Goal: Task Accomplishment & Management: Manage account settings

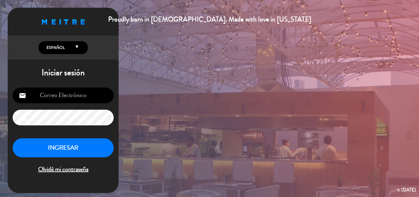
type input "[EMAIL_ADDRESS][DOMAIN_NAME]"
click at [66, 148] on button "INGRESAR" at bounding box center [63, 147] width 101 height 19
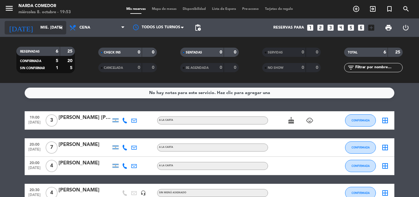
click at [62, 23] on input "mié. [DATE]" at bounding box center [63, 27] width 52 height 10
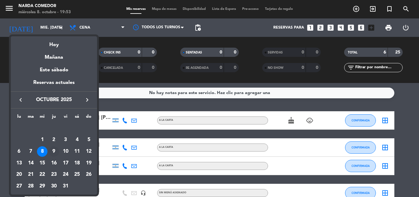
click at [54, 152] on div "9" at bounding box center [54, 151] width 10 height 10
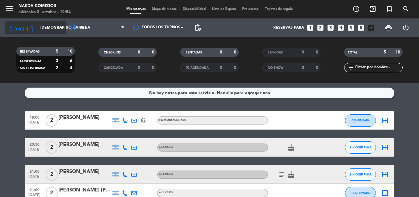
click at [62, 28] on icon "arrow_drop_down" at bounding box center [60, 27] width 7 height 7
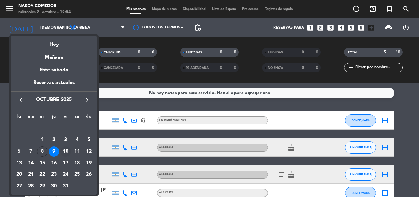
click at [68, 153] on div "10" at bounding box center [65, 151] width 10 height 10
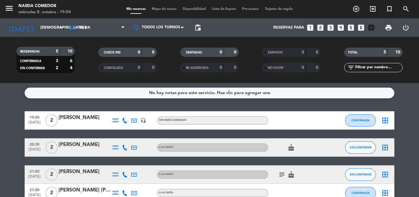
type input "vie. [DATE]"
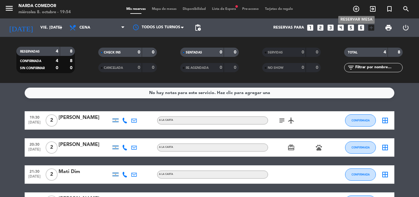
click at [356, 9] on icon "add_circle_outline" at bounding box center [355, 8] width 7 height 7
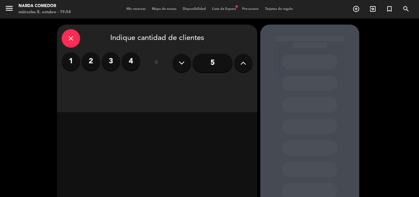
click at [240, 66] on icon at bounding box center [243, 62] width 6 height 9
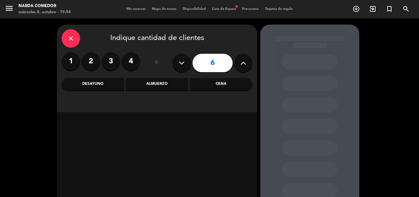
click at [240, 66] on icon at bounding box center [243, 62] width 6 height 9
type input "8"
click at [144, 85] on div "Almuerzo" at bounding box center [157, 84] width 62 height 12
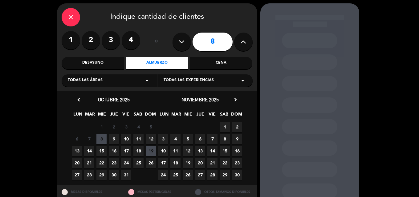
scroll to position [31, 0]
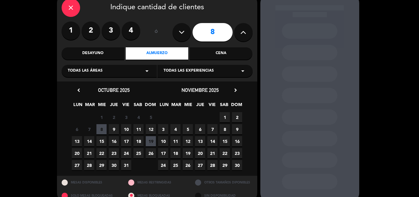
click at [115, 126] on span "9" at bounding box center [114, 129] width 10 height 10
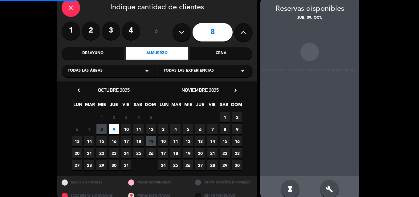
scroll to position [25, 0]
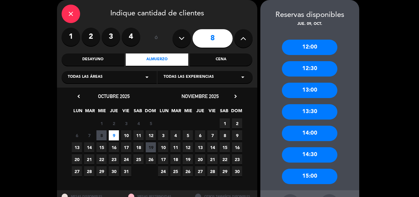
click at [314, 49] on div "12:00" at bounding box center [309, 47] width 55 height 15
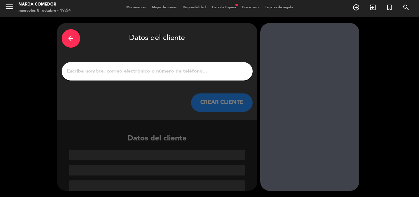
click at [175, 72] on input "1" at bounding box center [157, 71] width 182 height 9
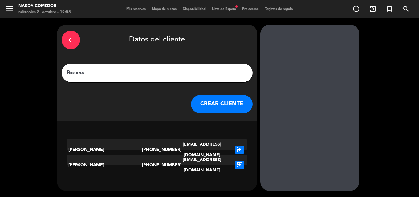
type input "Roxana"
click at [227, 107] on button "CREAR CLIENTE" at bounding box center [222, 104] width 62 height 18
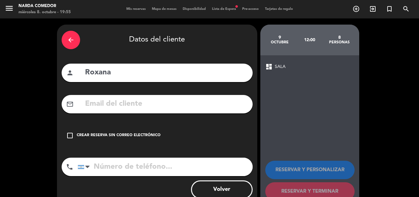
click at [143, 165] on input "tel" at bounding box center [165, 167] width 175 height 18
click at [130, 106] on input "text" at bounding box center [165, 104] width 163 height 13
drag, startPoint x: 130, startPoint y: 106, endPoint x: 111, endPoint y: 169, distance: 65.5
click at [111, 169] on input "tel" at bounding box center [165, 167] width 175 height 18
paste input "[PHONE_NUMBER]"
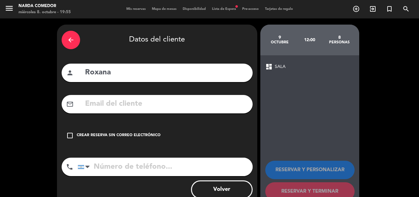
type input "[PHONE_NUMBER]"
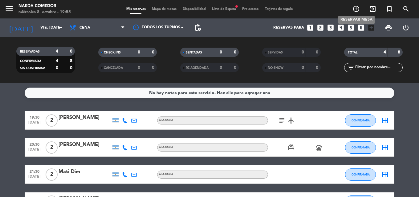
click at [358, 9] on icon "add_circle_outline" at bounding box center [355, 8] width 7 height 7
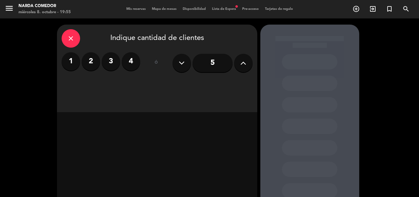
click at [252, 66] on div "close Indique cantidad de clientes 1 2 3 4 ó 5" at bounding box center [157, 69] width 200 height 88
click at [246, 66] on icon at bounding box center [243, 62] width 6 height 9
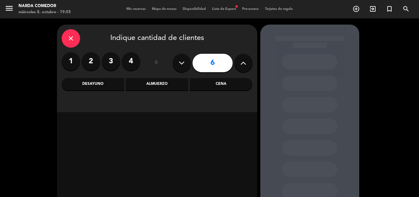
click at [246, 66] on icon at bounding box center [243, 62] width 6 height 9
type input "9"
click at [164, 84] on div "Almuerzo" at bounding box center [157, 84] width 62 height 12
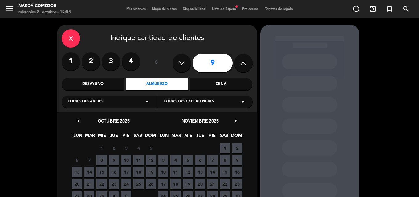
click at [127, 161] on span "10" at bounding box center [126, 160] width 10 height 10
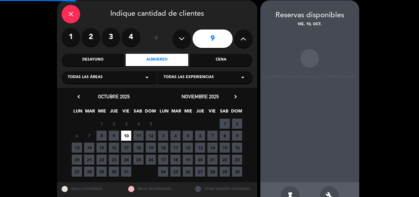
scroll to position [25, 0]
click at [115, 135] on span "9" at bounding box center [114, 135] width 10 height 10
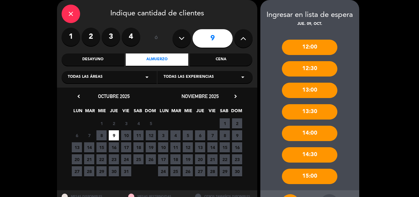
click at [302, 51] on div "12:00" at bounding box center [309, 47] width 55 height 15
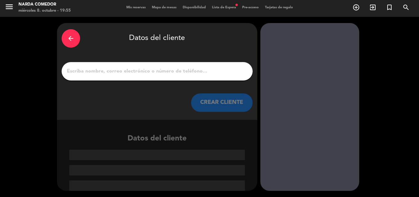
click at [186, 71] on input "1" at bounding box center [157, 71] width 182 height 9
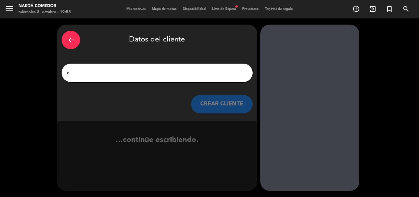
scroll to position [0, 0]
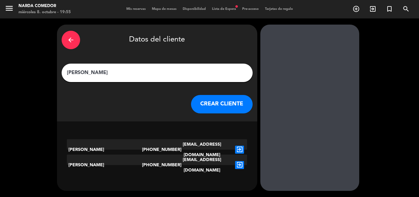
type input "[PERSON_NAME]"
click at [216, 103] on button "CREAR CLIENTE" at bounding box center [222, 104] width 62 height 18
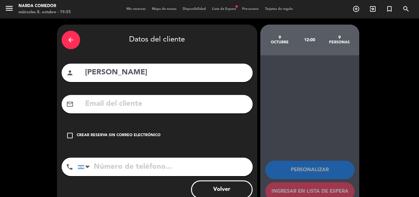
click at [142, 166] on input "tel" at bounding box center [165, 167] width 175 height 18
paste input "[PHONE_NUMBER]"
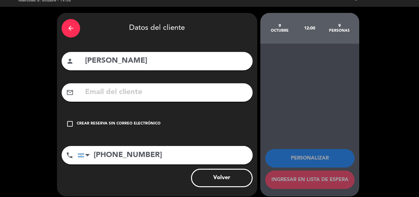
scroll to position [17, 0]
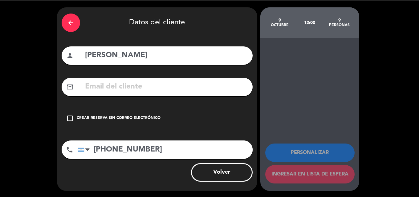
type input "[PHONE_NUMBER]"
click at [74, 116] on div "check_box_outline_blank Crear reserva sin correo electrónico" at bounding box center [157, 118] width 191 height 18
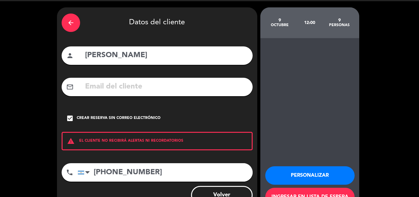
scroll to position [40, 0]
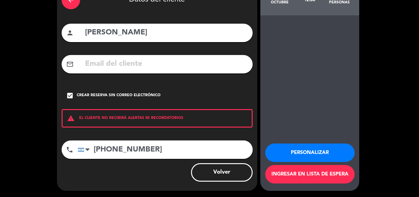
click at [316, 153] on button "Personalizar" at bounding box center [309, 153] width 89 height 18
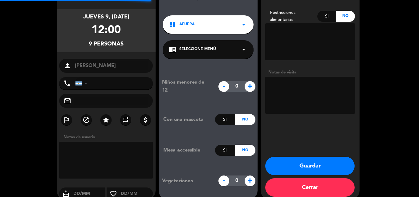
type input "[PHONE_NUMBER]"
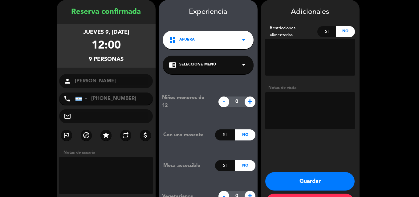
scroll to position [49, 0]
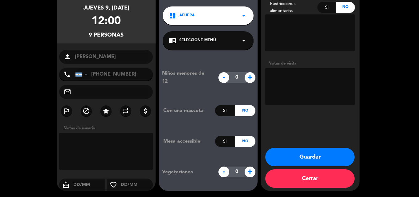
click at [241, 17] on icon "arrow_drop_down" at bounding box center [243, 15] width 7 height 7
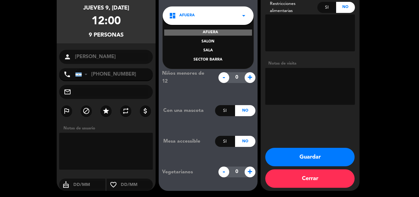
click at [212, 41] on div "SALON" at bounding box center [208, 42] width 78 height 6
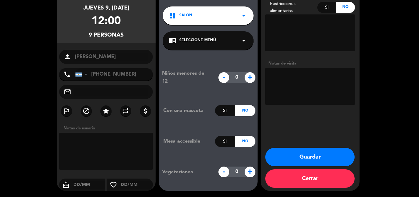
click at [324, 156] on button "Guardar" at bounding box center [309, 157] width 89 height 18
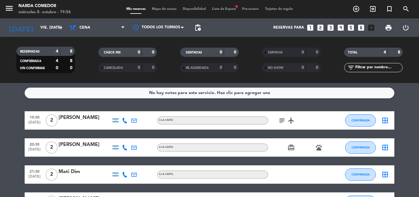
click at [218, 9] on span "Lista de Espera fiber_manual_record" at bounding box center [224, 8] width 30 height 3
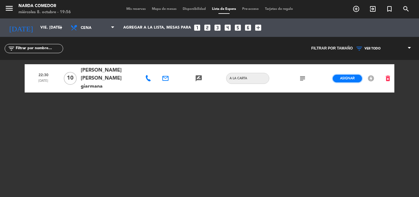
click at [348, 76] on span "Asignar" at bounding box center [347, 78] width 14 height 5
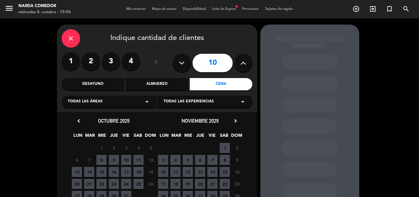
click at [203, 87] on div "Cena" at bounding box center [221, 84] width 62 height 12
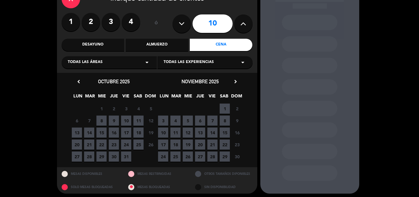
scroll to position [42, 0]
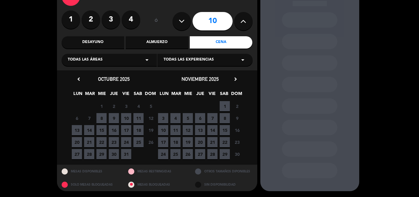
click at [66, 172] on div at bounding box center [65, 172] width 6 height 6
click at [134, 170] on div at bounding box center [131, 172] width 6 height 6
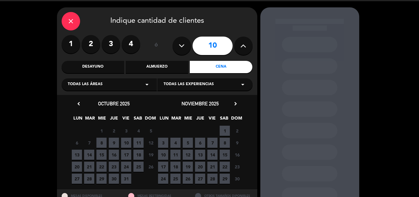
scroll to position [11, 0]
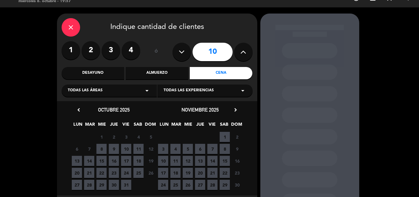
click at [127, 150] on span "10" at bounding box center [126, 149] width 10 height 10
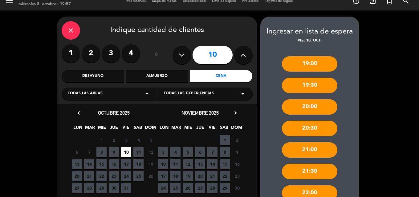
scroll to position [0, 0]
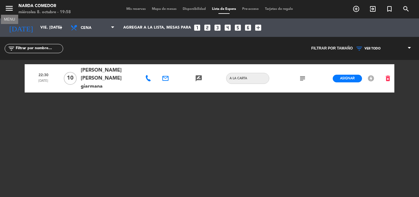
click at [9, 8] on icon "menu" at bounding box center [9, 8] width 9 height 9
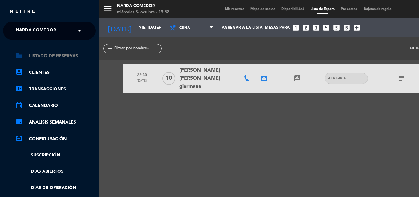
click at [60, 58] on link "chrome_reader_mode Listado de Reservas" at bounding box center [55, 55] width 80 height 7
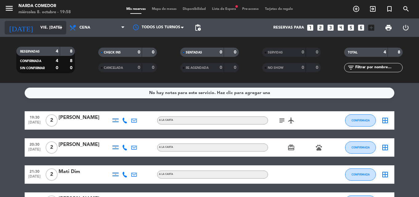
click at [61, 28] on icon "arrow_drop_down" at bounding box center [60, 27] width 7 height 7
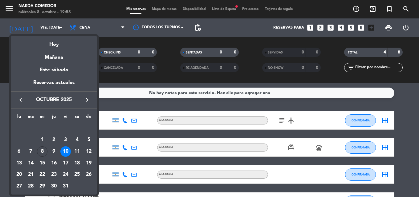
click at [41, 152] on div "8" at bounding box center [42, 151] width 10 height 10
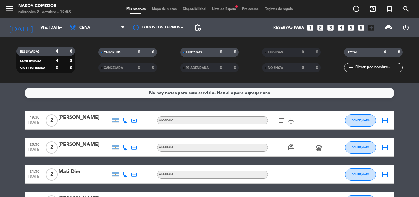
type input "mié. [DATE]"
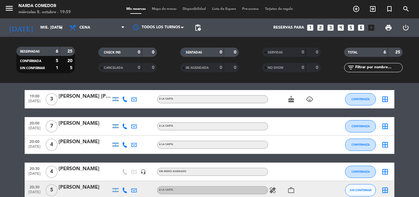
scroll to position [20, 0]
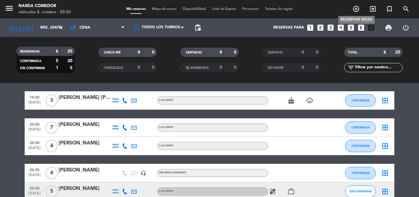
click at [356, 8] on icon "add_circle_outline" at bounding box center [355, 8] width 7 height 7
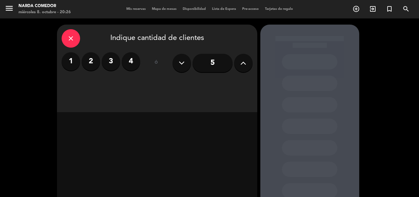
click at [128, 62] on label "4" at bounding box center [131, 61] width 18 height 18
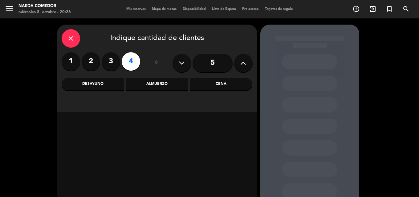
click at [226, 85] on div "Cena" at bounding box center [221, 84] width 62 height 12
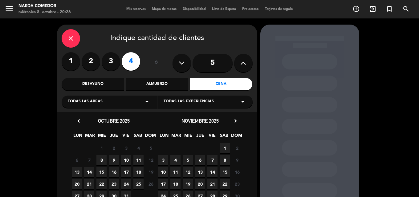
click at [102, 162] on span "8" at bounding box center [101, 160] width 10 height 10
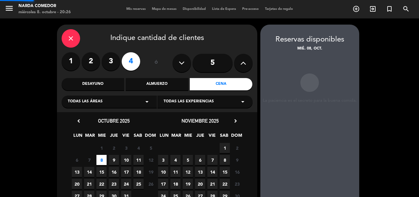
scroll to position [25, 0]
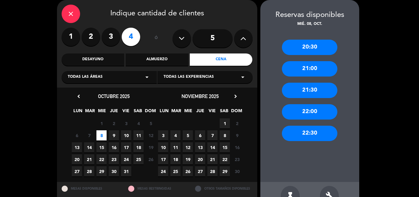
click at [309, 71] on div "21:00" at bounding box center [309, 68] width 55 height 15
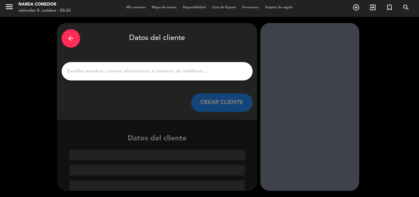
click at [154, 73] on input "1" at bounding box center [157, 71] width 182 height 9
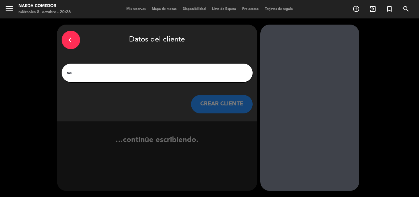
scroll to position [0, 0]
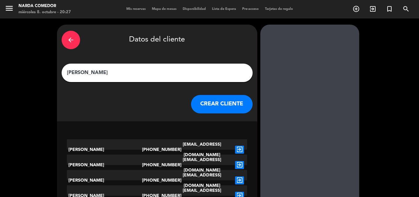
type input "[PERSON_NAME]"
click at [210, 104] on button "CREAR CLIENTE" at bounding box center [222, 104] width 62 height 18
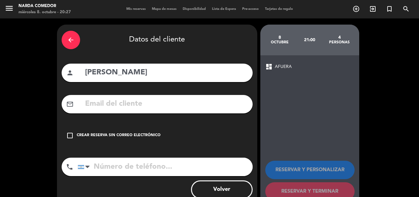
click at [70, 138] on icon "check_box_outline_blank" at bounding box center [69, 135] width 7 height 7
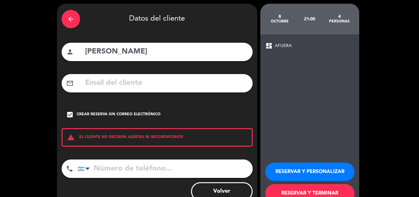
scroll to position [40, 0]
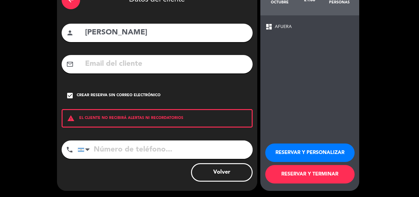
click at [274, 172] on button "RESERVAR Y TERMINAR" at bounding box center [309, 174] width 89 height 18
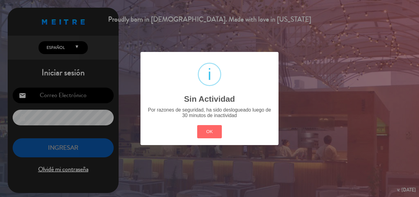
type input "[EMAIL_ADDRESS][DOMAIN_NAME]"
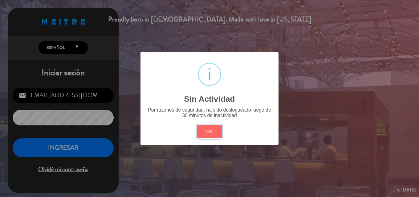
drag, startPoint x: 208, startPoint y: 133, endPoint x: 161, endPoint y: 133, distance: 47.4
click at [209, 133] on button "OK" at bounding box center [209, 131] width 25 height 13
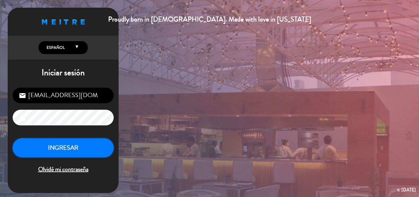
click at [93, 150] on button "INGRESAR" at bounding box center [63, 147] width 101 height 19
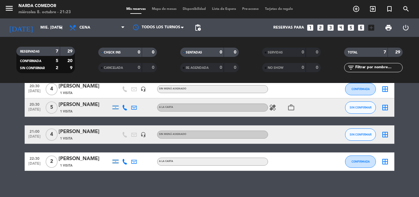
scroll to position [109, 0]
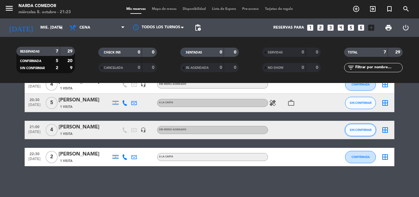
click at [364, 133] on button "SIN CONFIRMAR" at bounding box center [360, 130] width 31 height 12
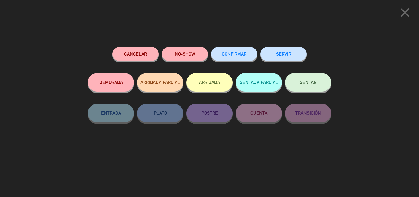
click at [216, 82] on button "ARRIBADA" at bounding box center [209, 82] width 46 height 18
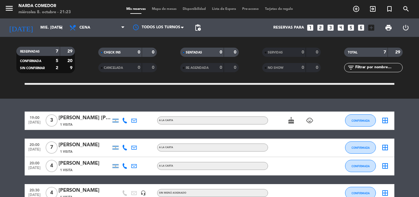
scroll to position [92, 0]
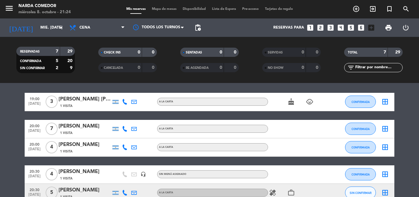
click at [312, 102] on icon "child_care" at bounding box center [309, 101] width 7 height 7
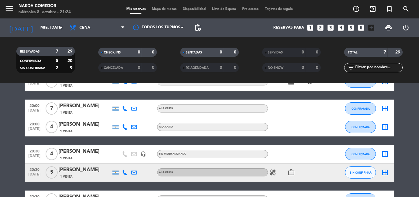
scroll to position [123, 0]
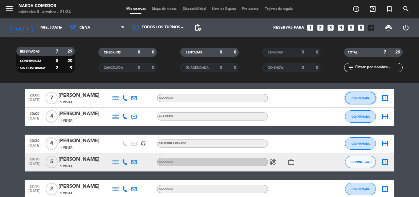
click at [363, 99] on span "CONFIRMADA" at bounding box center [360, 98] width 18 height 3
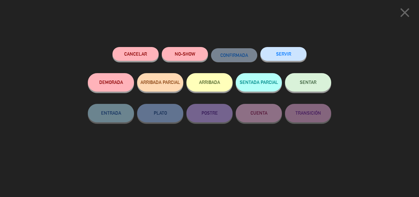
drag, startPoint x: 207, startPoint y: 86, endPoint x: 290, endPoint y: 110, distance: 86.2
click at [207, 86] on button "ARRIBADA" at bounding box center [209, 82] width 46 height 18
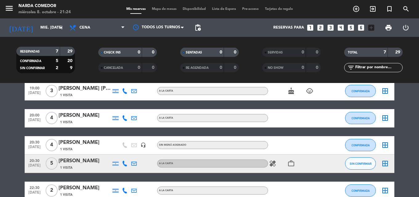
scroll to position [119, 0]
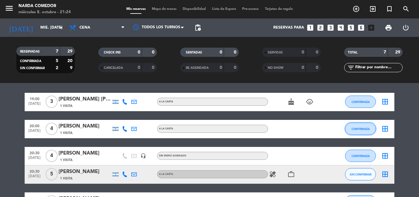
click at [352, 130] on span "CONFIRMADA" at bounding box center [360, 128] width 18 height 3
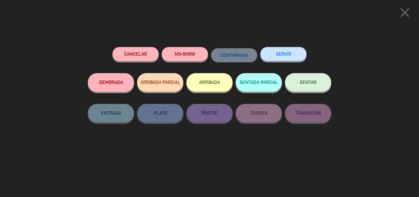
click at [209, 84] on button "ARRIBADA" at bounding box center [209, 82] width 46 height 18
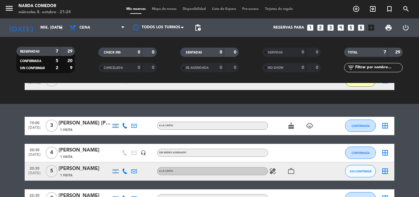
scroll to position [125, 0]
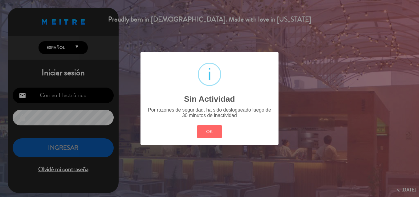
type input "[EMAIL_ADDRESS][DOMAIN_NAME]"
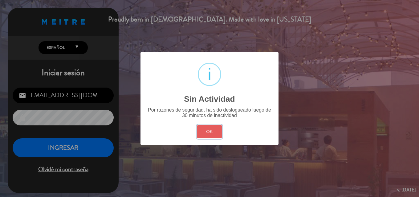
click at [218, 135] on button "OK" at bounding box center [209, 131] width 25 height 13
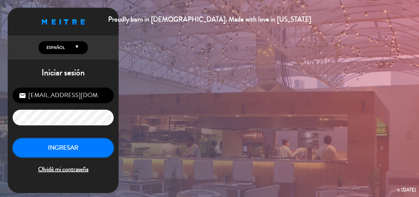
click at [88, 146] on button "INGRESAR" at bounding box center [63, 147] width 101 height 19
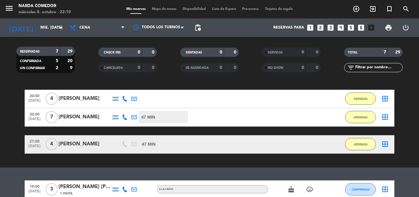
scroll to position [62, 0]
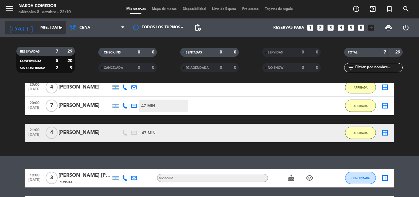
click at [59, 30] on icon "arrow_drop_down" at bounding box center [60, 27] width 7 height 7
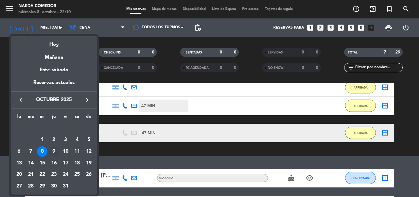
click at [56, 150] on div "9" at bounding box center [54, 151] width 10 height 10
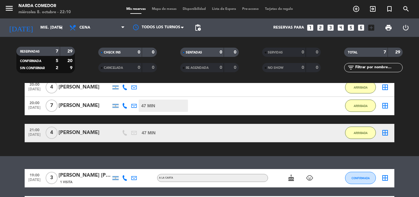
type input "[DEMOGRAPHIC_DATA] [DATE]"
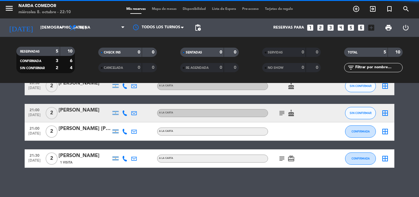
scroll to position [0, 0]
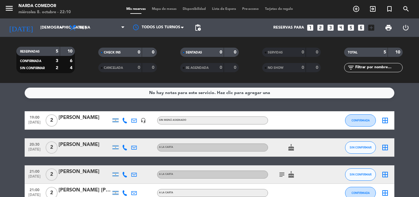
click at [223, 7] on div "Mis reservas Mapa de mesas Disponibilidad Lista de Espera Pre-acceso Tarjetas d…" at bounding box center [209, 9] width 173 height 6
click at [223, 10] on span "Lista de Espera" at bounding box center [224, 8] width 30 height 3
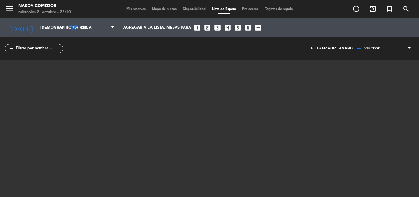
click at [133, 9] on span "Mis reservas" at bounding box center [136, 8] width 26 height 3
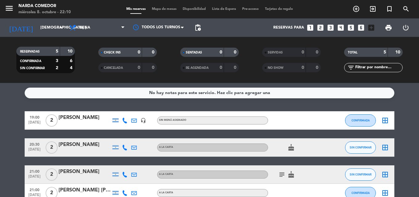
click at [223, 9] on span "Lista de Espera" at bounding box center [224, 8] width 30 height 3
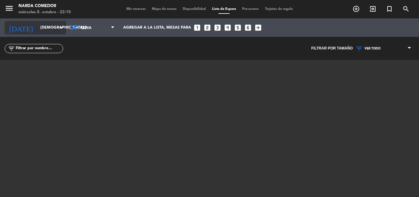
click at [60, 29] on icon "arrow_drop_down" at bounding box center [60, 27] width 7 height 7
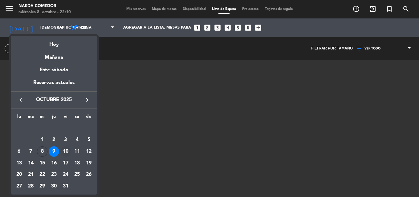
click at [67, 150] on div "10" at bounding box center [65, 151] width 10 height 10
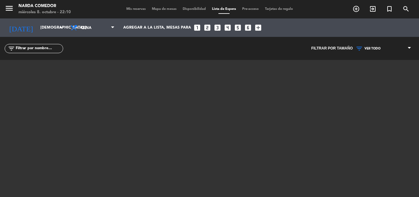
type input "vie. [DATE]"
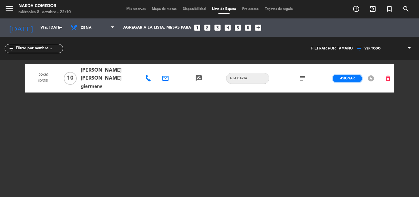
click at [351, 76] on span "Asignar" at bounding box center [347, 78] width 14 height 5
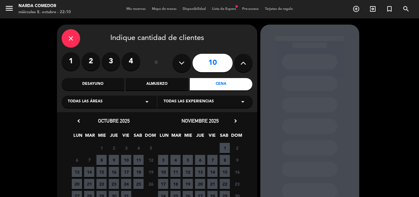
scroll to position [31, 0]
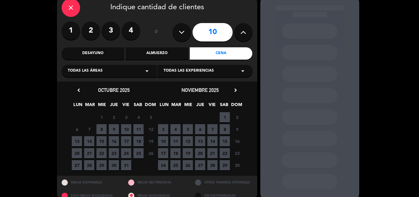
click at [125, 128] on span "10" at bounding box center [126, 129] width 10 height 10
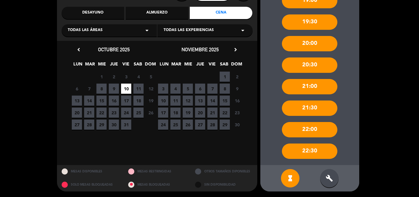
scroll to position [72, 0]
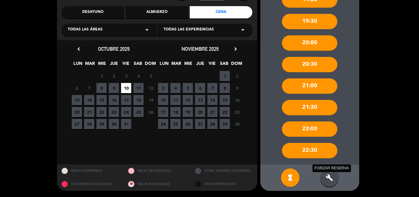
click at [331, 180] on icon "build" at bounding box center [328, 177] width 7 height 7
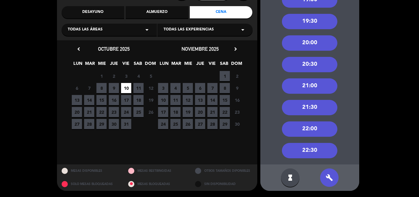
click at [320, 154] on div "22:30" at bounding box center [309, 150] width 55 height 15
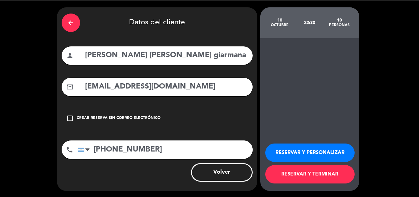
click at [335, 174] on button "RESERVAR Y TERMINAR" at bounding box center [309, 174] width 89 height 18
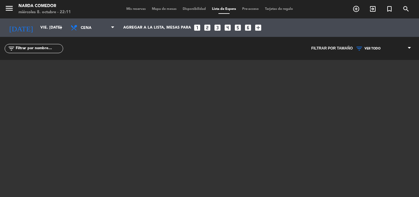
click at [137, 11] on span "Mis reservas" at bounding box center [136, 8] width 26 height 3
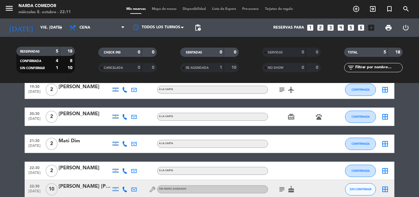
scroll to position [62, 0]
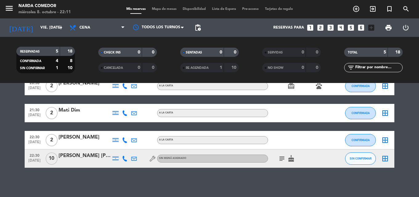
click at [280, 159] on icon "subject" at bounding box center [281, 158] width 7 height 7
